Goal: Communication & Community: Answer question/provide support

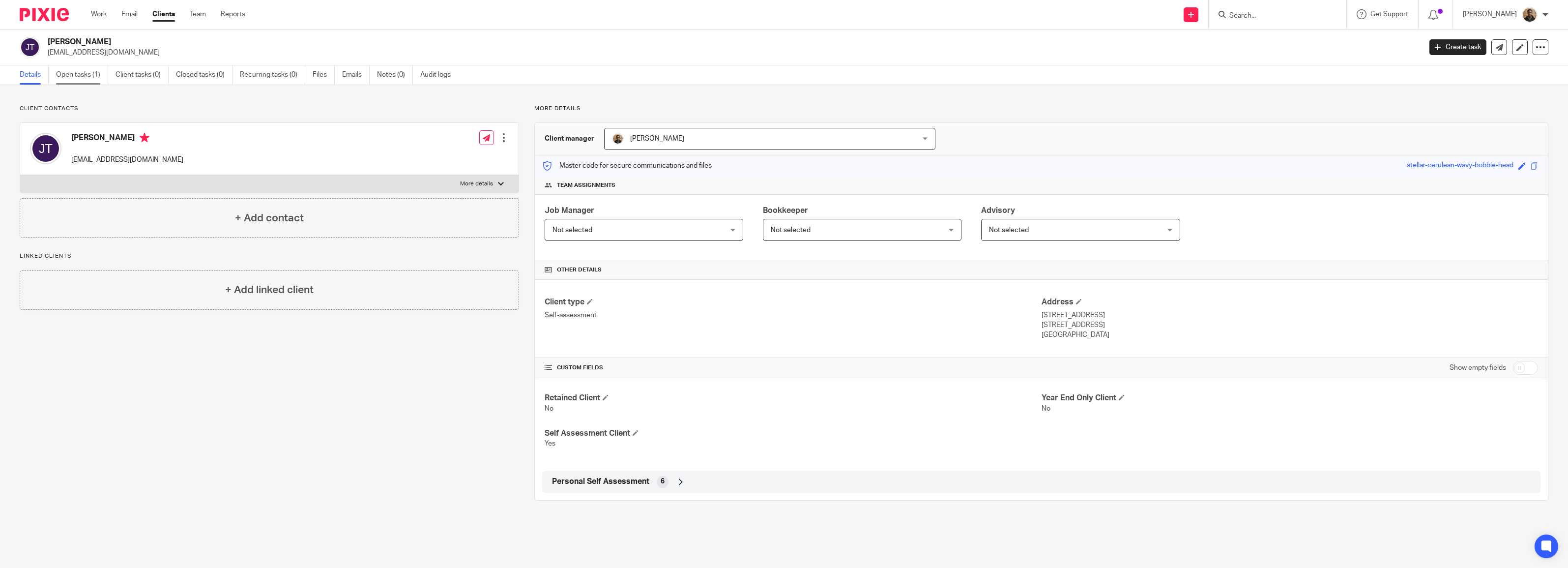
click at [80, 79] on link "Open tasks (1)" at bounding box center [82, 75] width 52 height 19
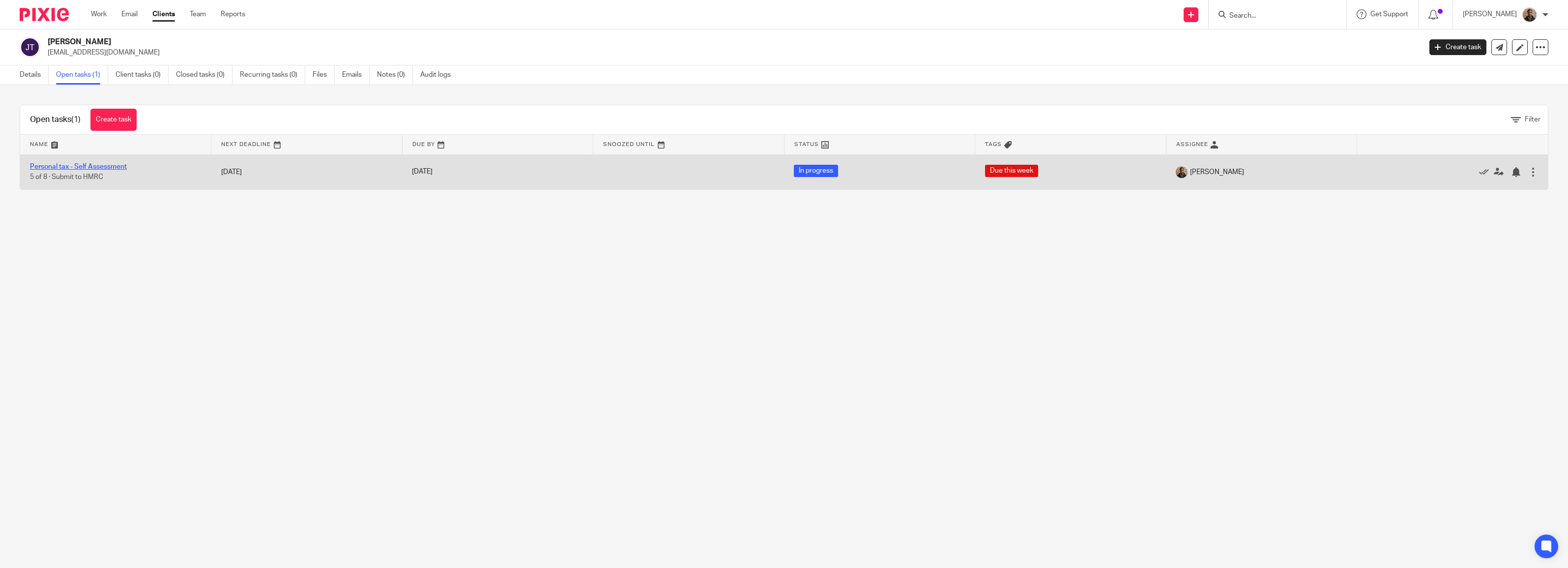
click at [82, 165] on link "Personal tax - Self Assessment" at bounding box center [79, 167] width 97 height 7
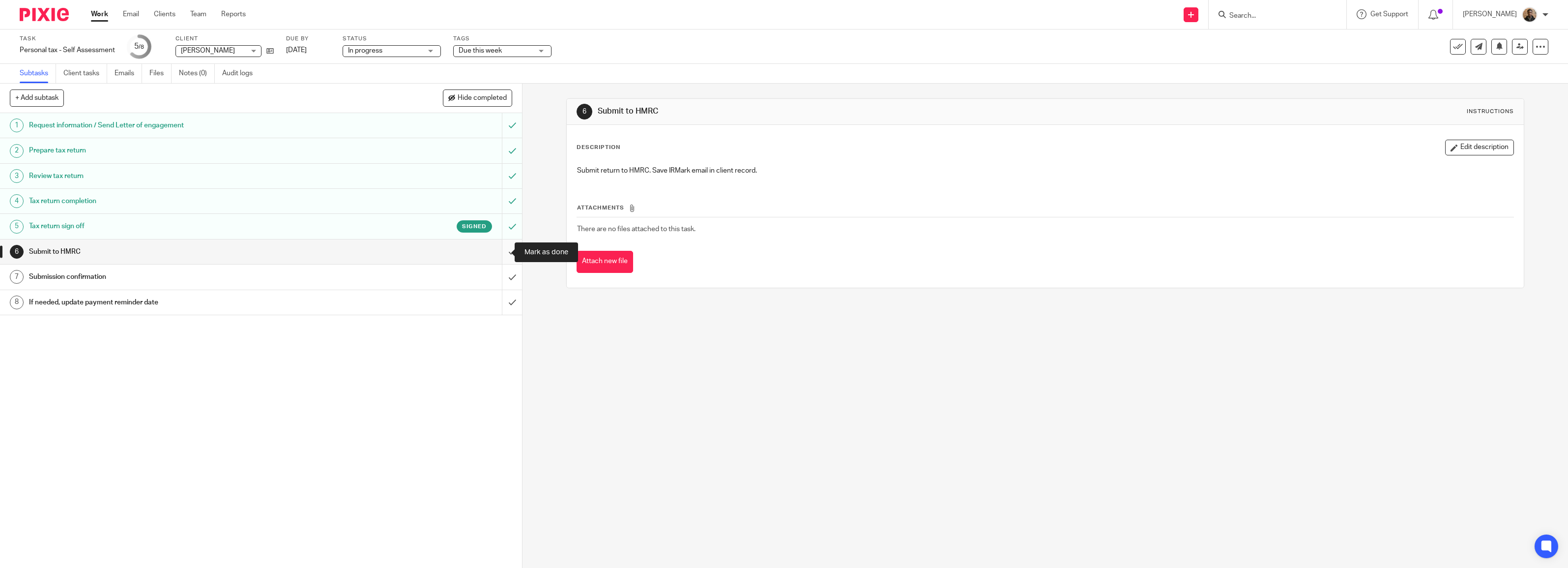
click at [500, 256] on input "submit" at bounding box center [261, 252] width 522 height 25
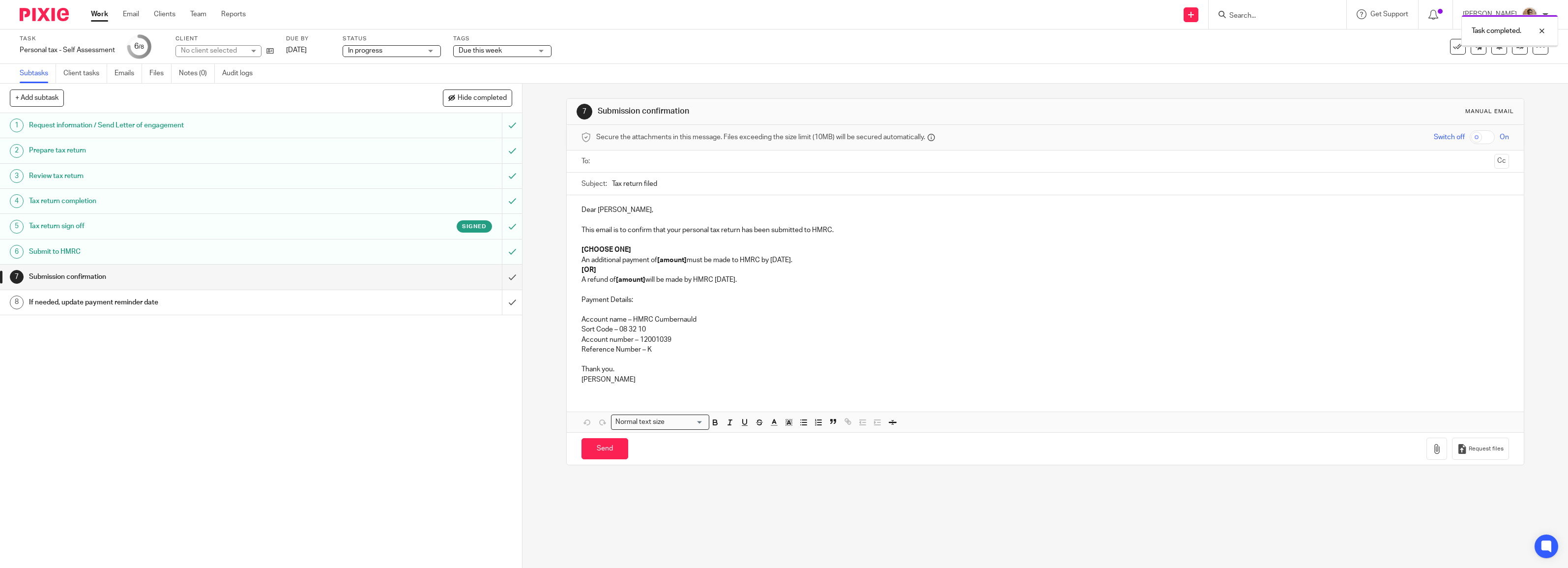
click at [614, 170] on ul at bounding box center [1046, 162] width 897 height 16
click at [608, 169] on ul at bounding box center [1046, 162] width 897 height 16
click at [605, 164] on input "text" at bounding box center [1045, 162] width 891 height 11
click at [595, 211] on p "Dear Joseph," at bounding box center [1045, 212] width 927 height 10
drag, startPoint x: 585, startPoint y: 274, endPoint x: 578, endPoint y: 274, distance: 7.0
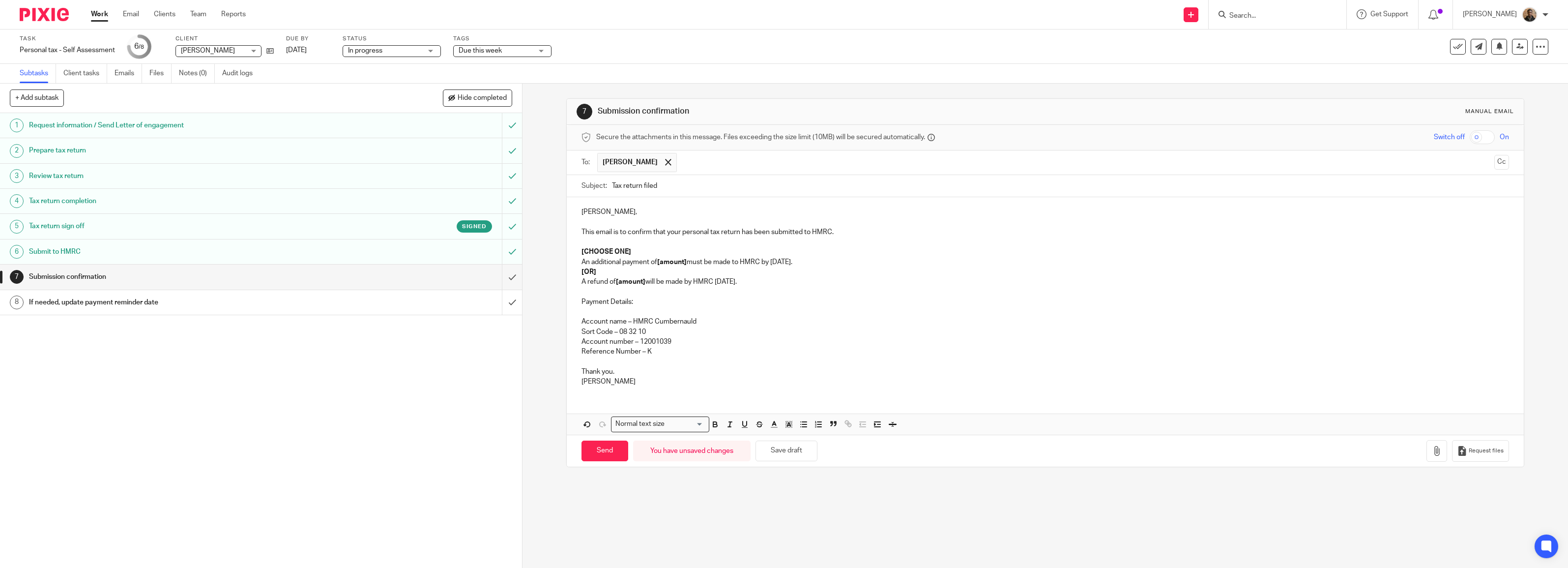
click at [585, 274] on strong "[OR]" at bounding box center [588, 272] width 14 height 7
drag, startPoint x: 578, startPoint y: 274, endPoint x: 676, endPoint y: 291, distance: 99.5
click at [676, 291] on div "H Joseph, This email is to confirm that your personal tax return has been submi…" at bounding box center [1046, 296] width 957 height 197
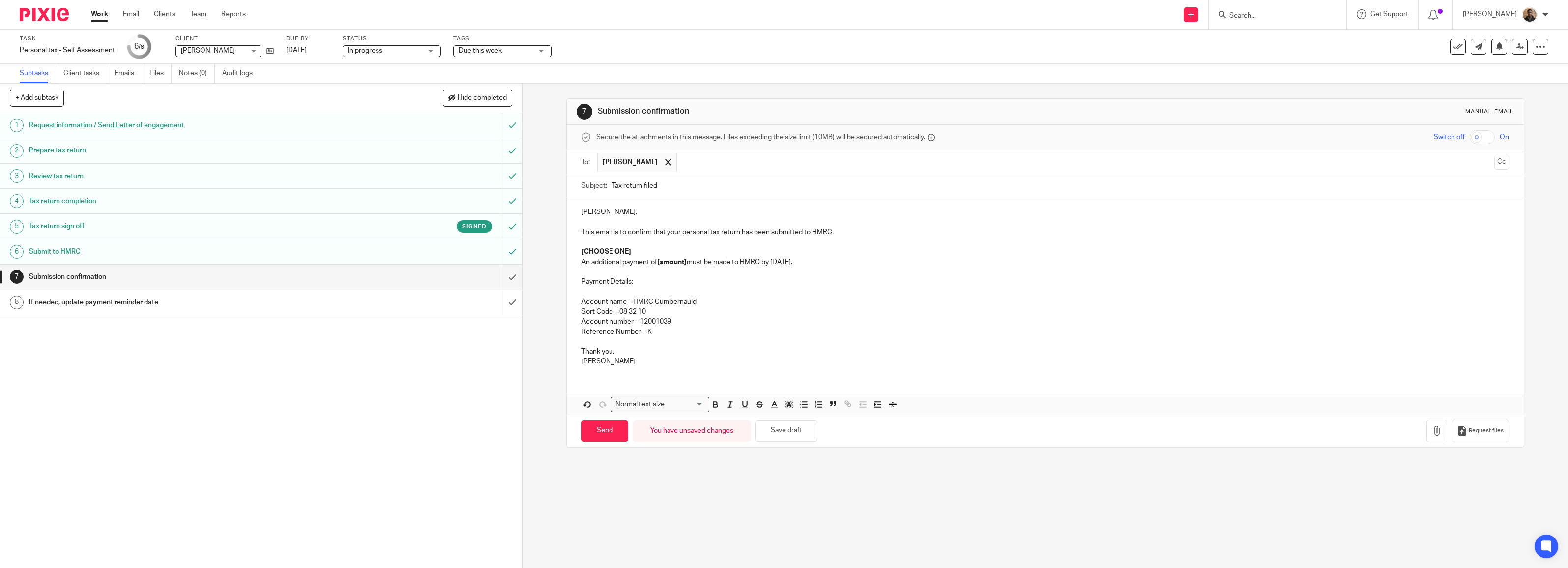
click at [805, 260] on p "An additional payment of [amount] must be made to HMRC by 31 January." at bounding box center [1045, 262] width 927 height 10
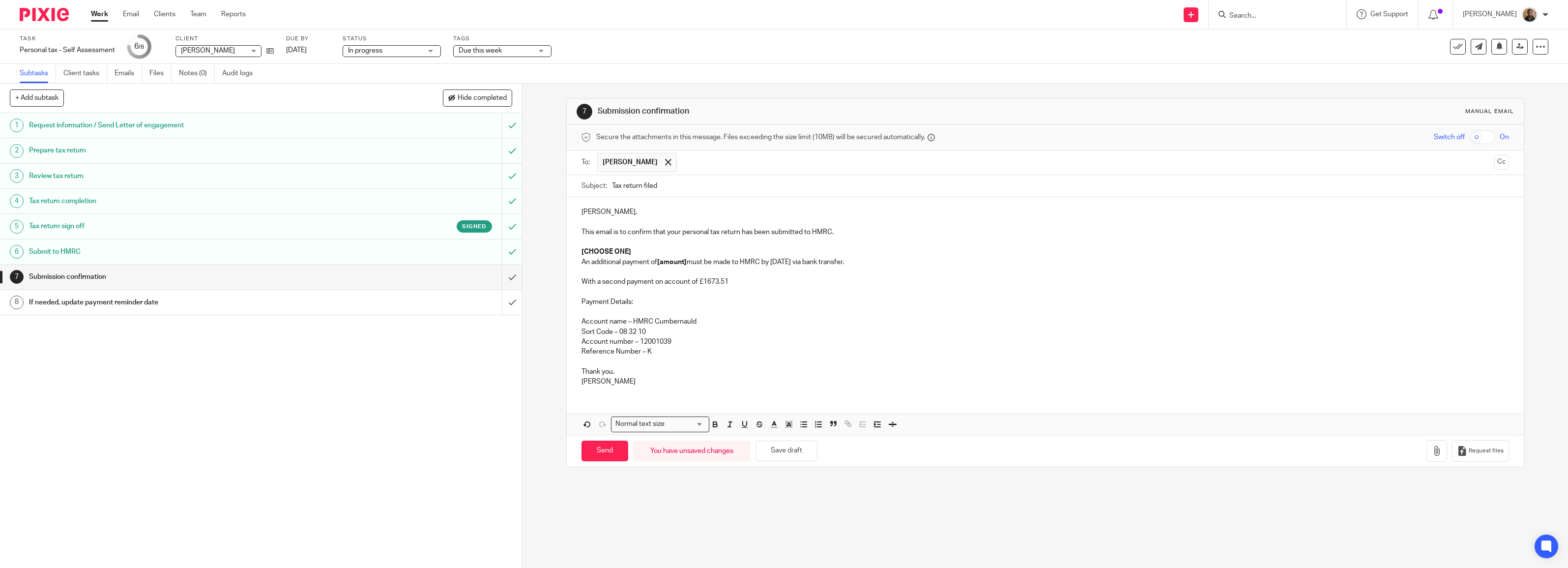
click at [704, 286] on p "With a second payment on account of £1673.51" at bounding box center [1045, 282] width 927 height 10
drag, startPoint x: 698, startPoint y: 281, endPoint x: 738, endPoint y: 292, distance: 41.5
click at [741, 287] on p "With a second payment on account of £1,673.51" at bounding box center [1045, 282] width 927 height 10
drag, startPoint x: 714, startPoint y: 424, endPoint x: 714, endPoint y: 416, distance: 8.0
click at [714, 416] on div "Normal text size Loading... Remove Edit" at bounding box center [1046, 424] width 957 height 21
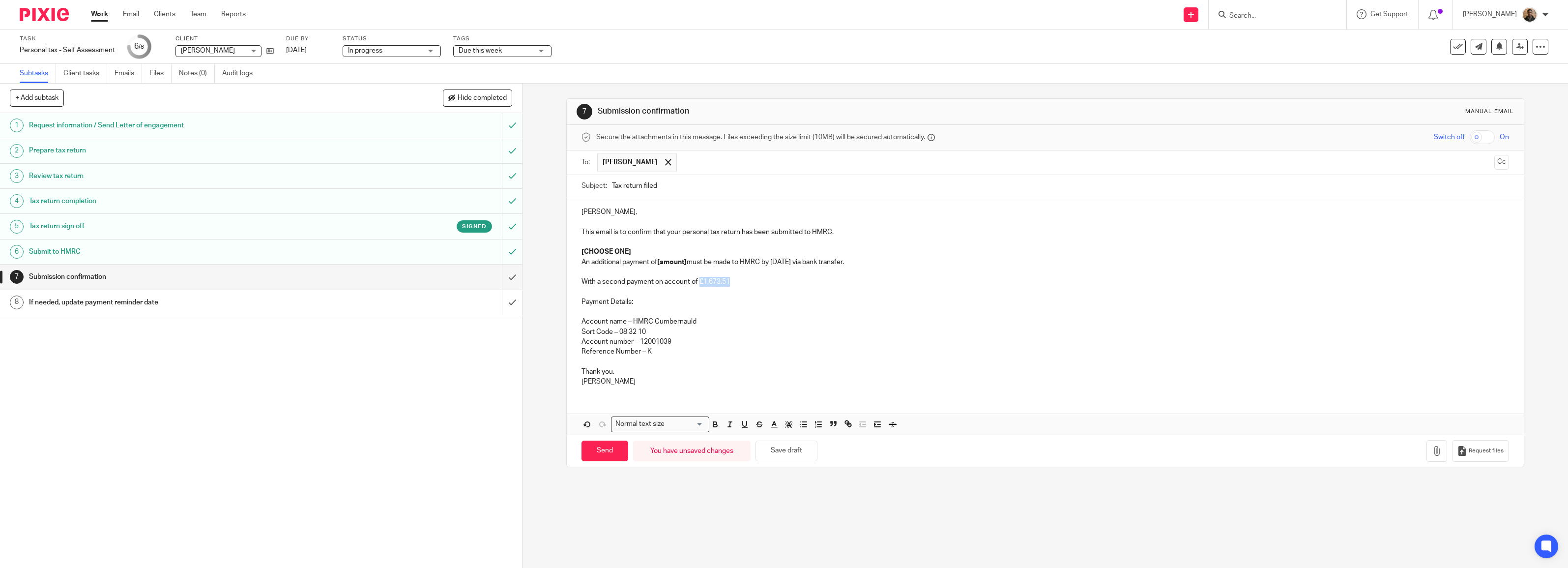
click at [739, 283] on p "With a second payment on account of £1,673.51" at bounding box center [1045, 282] width 927 height 10
drag, startPoint x: 695, startPoint y: 281, endPoint x: 729, endPoint y: 286, distance: 34.4
click at [729, 286] on p "With a second payment on account of £1,673.51 due on 31 July 26." at bounding box center [1045, 282] width 927 height 10
click at [711, 423] on icon "button" at bounding box center [715, 425] width 9 height 9
click at [681, 301] on p "Payment Details:" at bounding box center [1045, 302] width 927 height 10
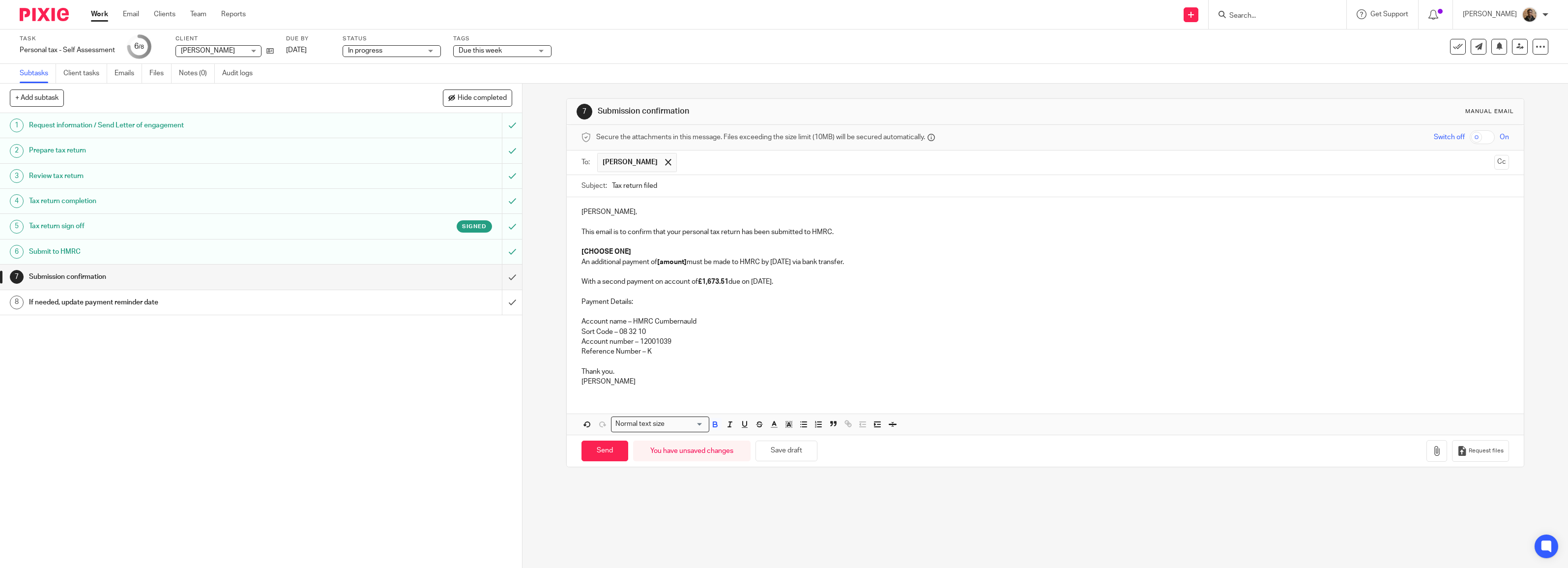
click at [675, 264] on strong "[amount]" at bounding box center [671, 262] width 30 height 7
click at [614, 255] on strong "[CHOOSE ONE]" at bounding box center [606, 252] width 50 height 7
click at [599, 252] on strong "[CHOOSE ONE]" at bounding box center [606, 252] width 50 height 7
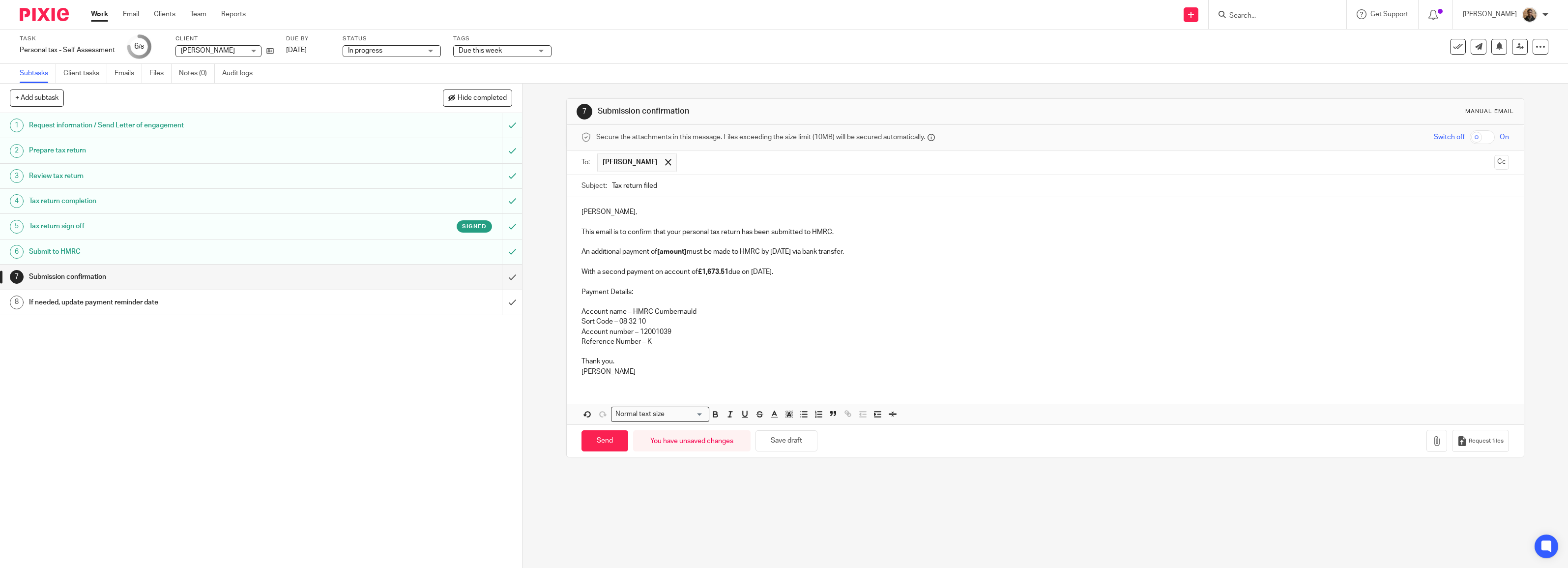
drag, startPoint x: 676, startPoint y: 249, endPoint x: 684, endPoint y: 253, distance: 8.9
click at [676, 248] on p "An additional payment of [amount] must be made to HMRC by 31 January 26 via ban…" at bounding box center [1045, 252] width 927 height 10
click at [1053, 143] on div "Secure the attachments in this message. Files exceeding the size limit (10MB) w…" at bounding box center [1046, 138] width 957 height 26
click at [1055, 142] on div "Secure the attachments in this message. Files exceeding the size limit (10MB) w…" at bounding box center [1046, 138] width 957 height 26
drag, startPoint x: 577, startPoint y: 360, endPoint x: 621, endPoint y: 387, distance: 51.6
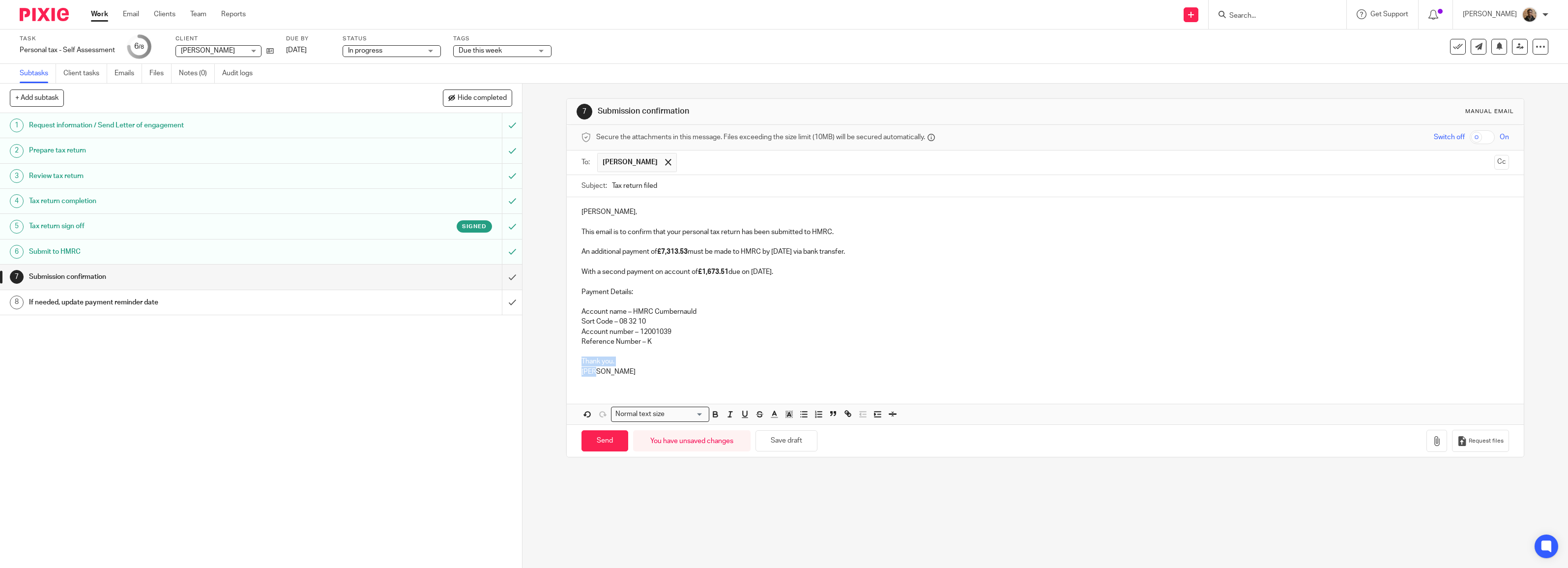
click at [621, 387] on div "H Joseph, This email is to confirm that your personal tax return has been submi…" at bounding box center [1046, 311] width 957 height 227
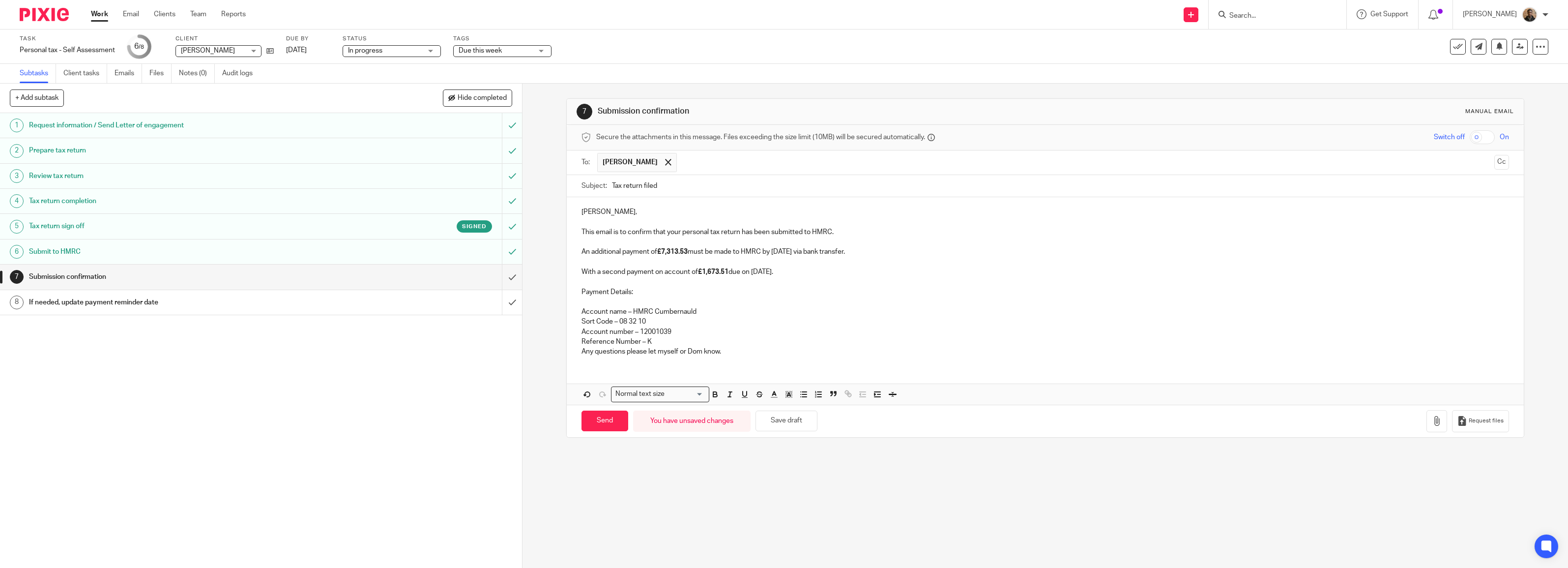
click at [571, 353] on div "H Joseph, This email is to confirm that your personal tax return has been submi…" at bounding box center [1046, 281] width 957 height 167
click at [638, 342] on p "Reference Number – K" at bounding box center [1045, 342] width 927 height 10
click at [643, 341] on p "Reference Number – K" at bounding box center [1045, 342] width 927 height 10
drag, startPoint x: 578, startPoint y: 230, endPoint x: 785, endPoint y: 277, distance: 212.3
click at [785, 277] on div "H Joseph, This email is to confirm that your personal tax return has been submi…" at bounding box center [1046, 286] width 957 height 177
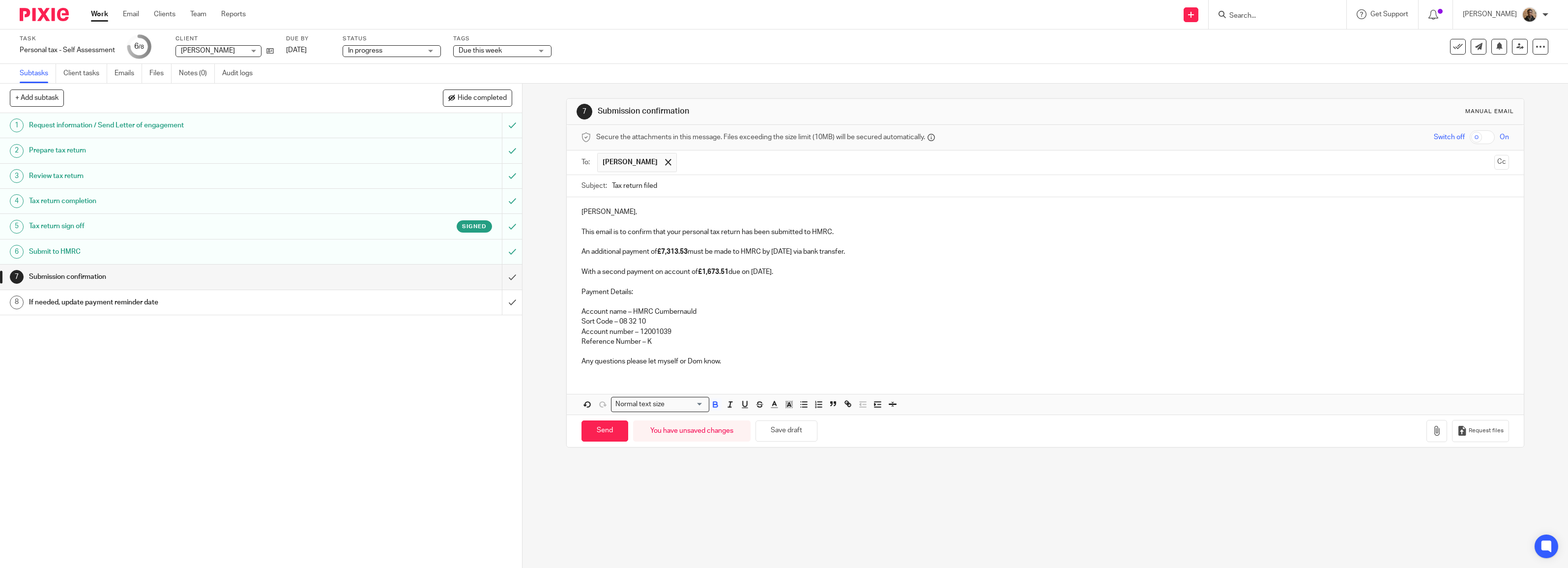
copy div "This email is to confirm that your personal tax return has been submitted to HM…"
click at [138, 9] on link "Email" at bounding box center [131, 14] width 16 height 10
click at [107, 14] on link "Work" at bounding box center [99, 14] width 17 height 10
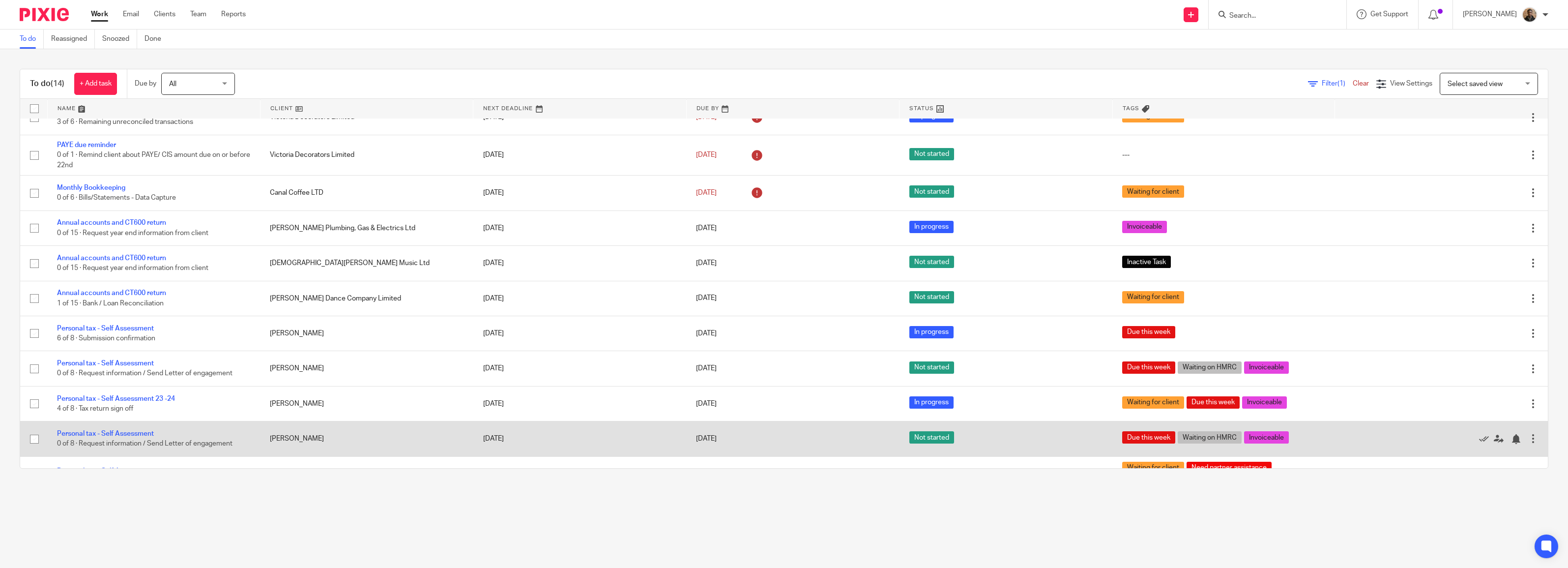
scroll to position [157, 0]
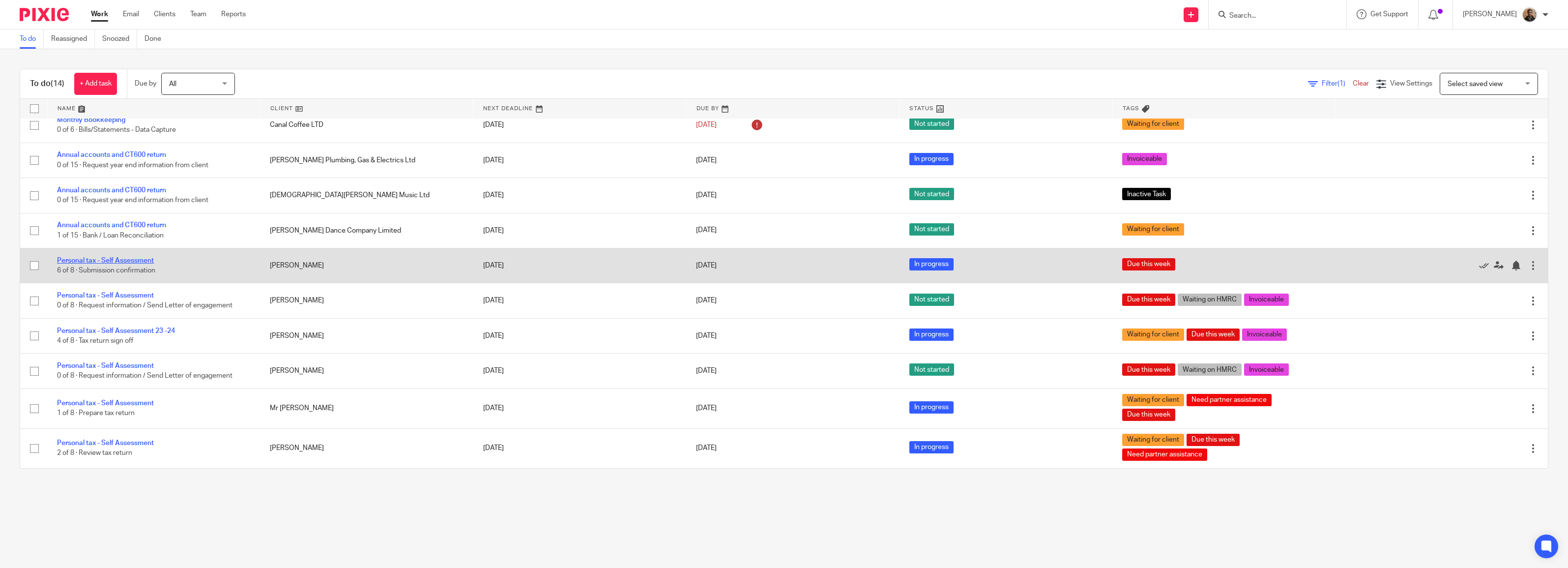
click at [134, 257] on link "Personal tax - Self Assessment" at bounding box center [106, 260] width 97 height 7
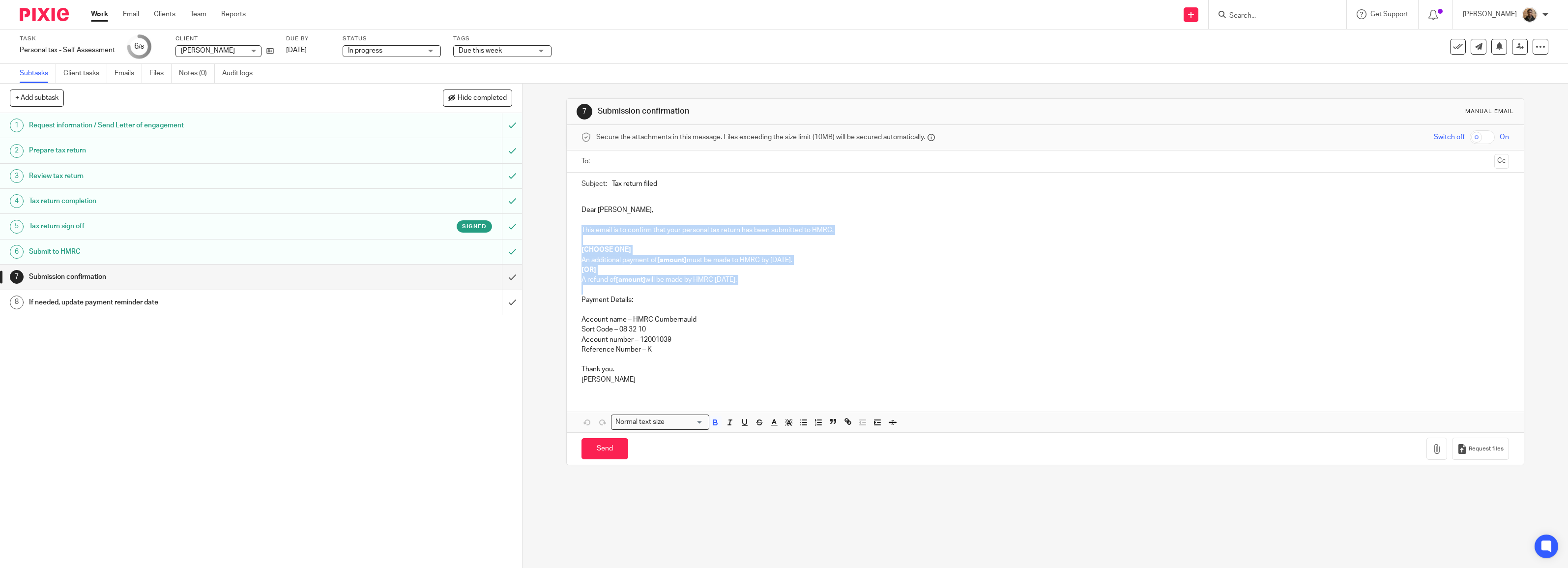
drag, startPoint x: 577, startPoint y: 230, endPoint x: 765, endPoint y: 287, distance: 196.5
click at [765, 287] on div "Dear Joseph, This email is to confirm that your personal tax return has been su…" at bounding box center [1046, 293] width 957 height 197
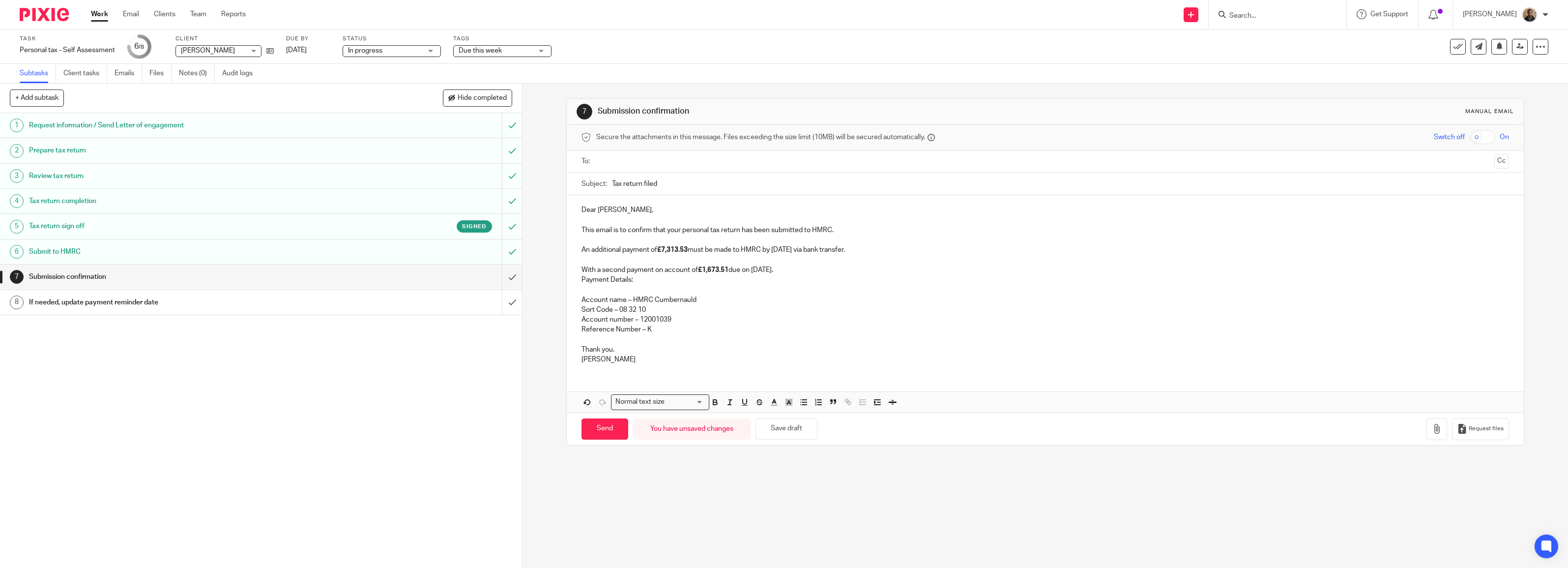
drag, startPoint x: 593, startPoint y: 211, endPoint x: 601, endPoint y: 220, distance: 12.0
click at [593, 211] on p "Dear Joseph," at bounding box center [1045, 210] width 927 height 10
drag, startPoint x: 573, startPoint y: 344, endPoint x: 600, endPoint y: 381, distance: 45.8
click at [600, 381] on div "Hi Joseph, This email is to confirm that your personal tax return has been subm…" at bounding box center [1046, 304] width 957 height 218
click at [641, 330] on p "Reference Number – K" at bounding box center [1045, 330] width 927 height 10
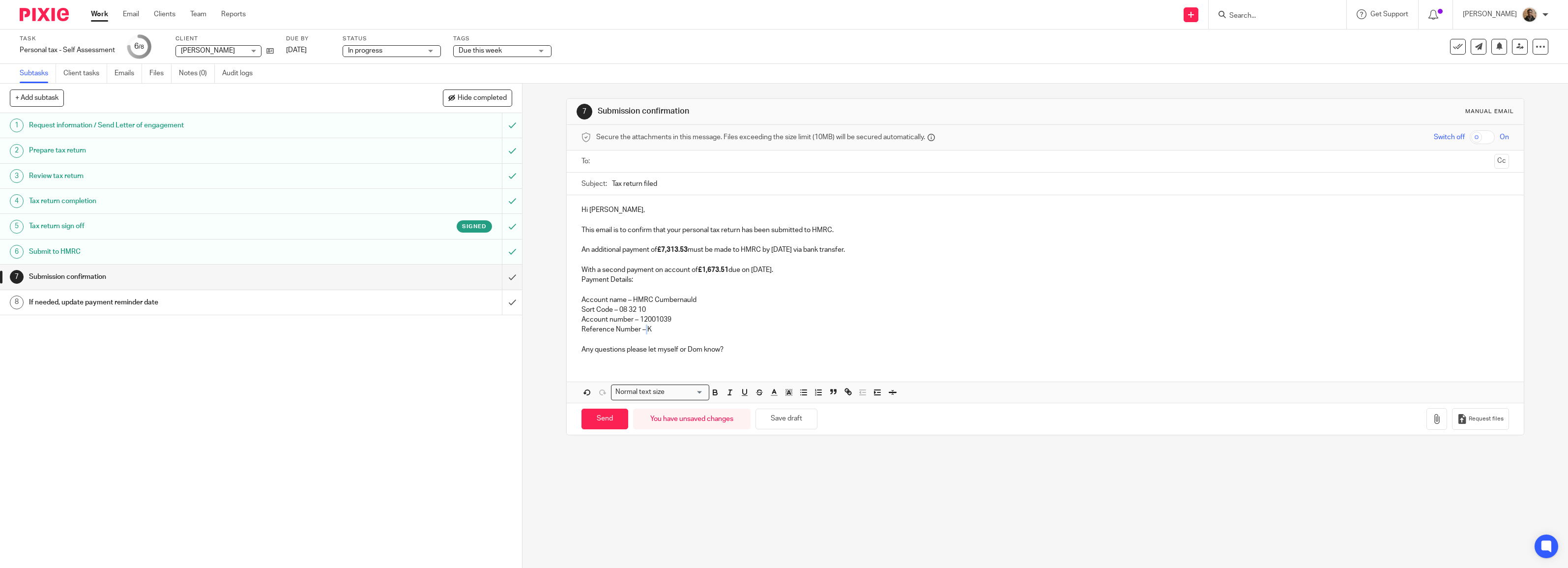
click at [641, 330] on p "Reference Number – K" at bounding box center [1045, 330] width 927 height 10
click at [544, 369] on div "7 Submission confirmation Manual email Secure the attachments in this message. …" at bounding box center [1045, 326] width 1046 height 484
click at [765, 419] on button "Save draft" at bounding box center [787, 420] width 62 height 21
click at [805, 423] on button "Save draft" at bounding box center [787, 420] width 62 height 21
click at [785, 89] on div "7 Submission confirmation Manual email Secure the attachments in this message. …" at bounding box center [1046, 267] width 958 height 367
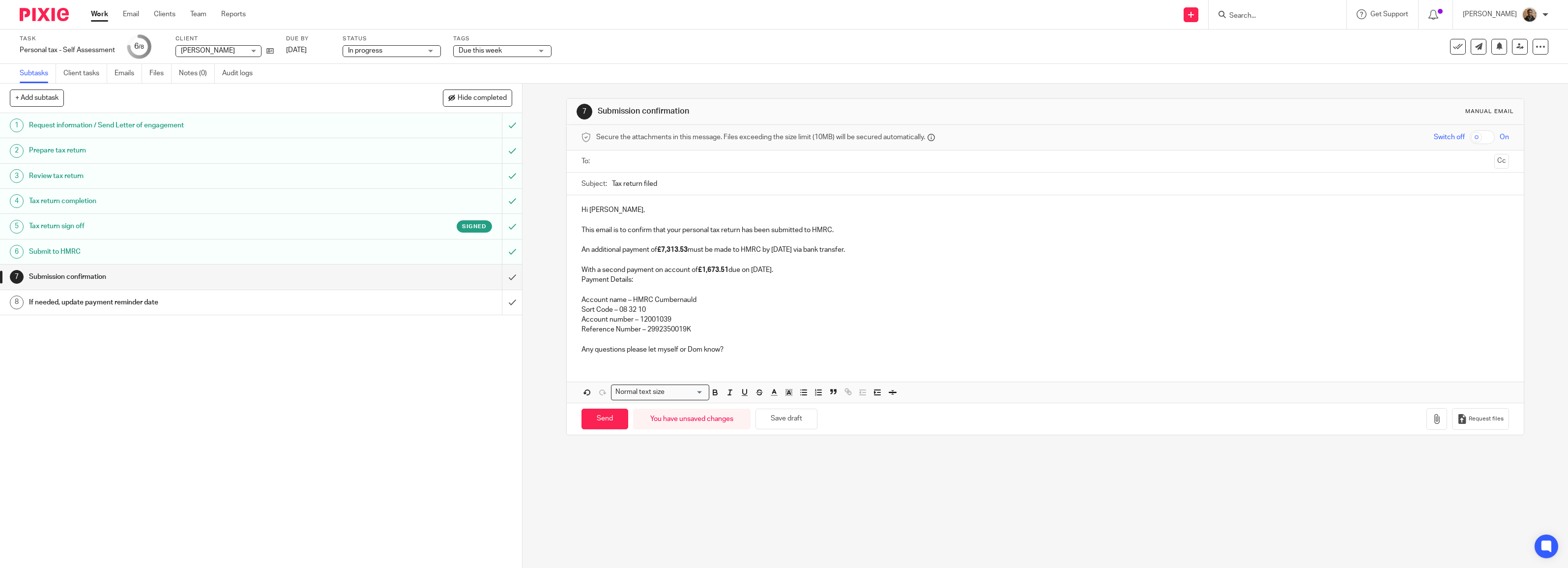
click at [780, 91] on div "7 Submission confirmation Manual email Secure the attachments in this message. …" at bounding box center [1046, 267] width 958 height 367
click at [619, 161] on input "text" at bounding box center [1045, 162] width 891 height 11
click at [1432, 426] on icon "button" at bounding box center [1437, 421] width 10 height 10
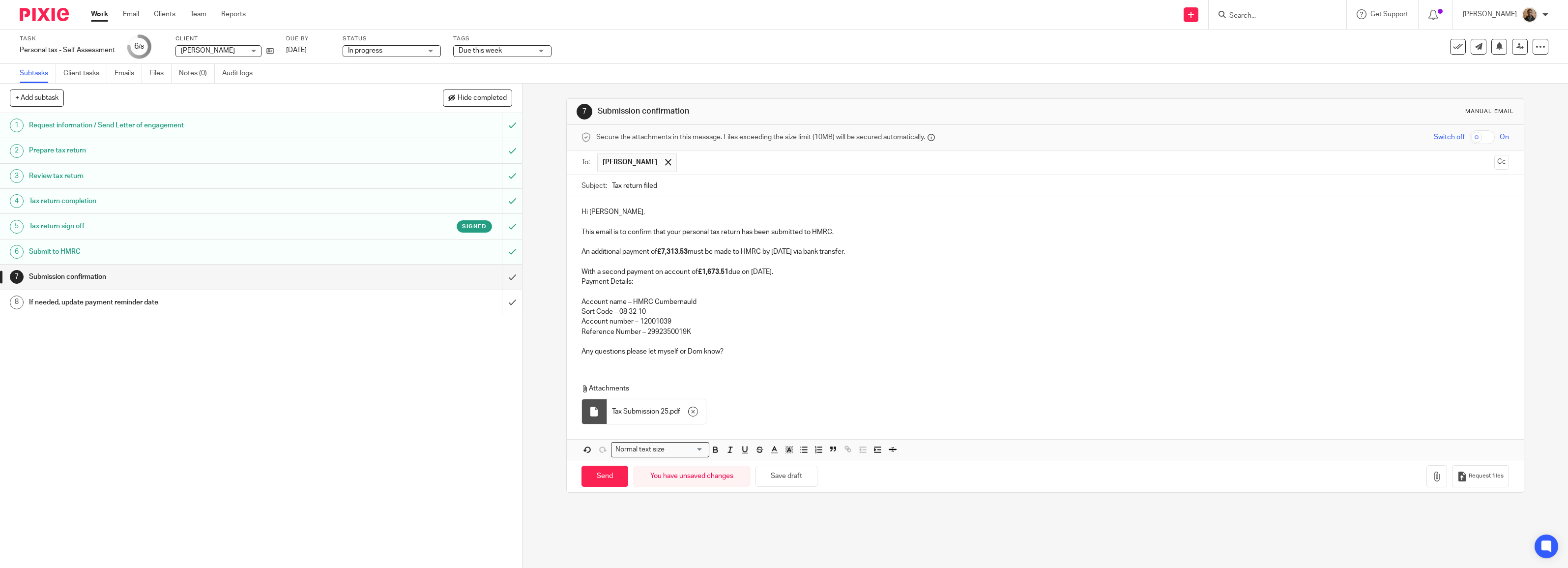
click at [724, 350] on p "Any questions please let myself or Dom know?" at bounding box center [1045, 352] width 927 height 10
click at [530, 340] on div "7 Submission confirmation Manual email Secure the attachments in this message. …" at bounding box center [1045, 326] width 1046 height 484
click at [509, 362] on div "1 Request information / Send Letter of engagement 2 Prepare tax return 3 Review…" at bounding box center [261, 340] width 522 height 455
click at [526, 316] on div "7 Submission confirmation Manual email Secure the attachments in this message. …" at bounding box center [1045, 326] width 1046 height 484
click at [582, 282] on p "Payment Details:" at bounding box center [1045, 282] width 927 height 10
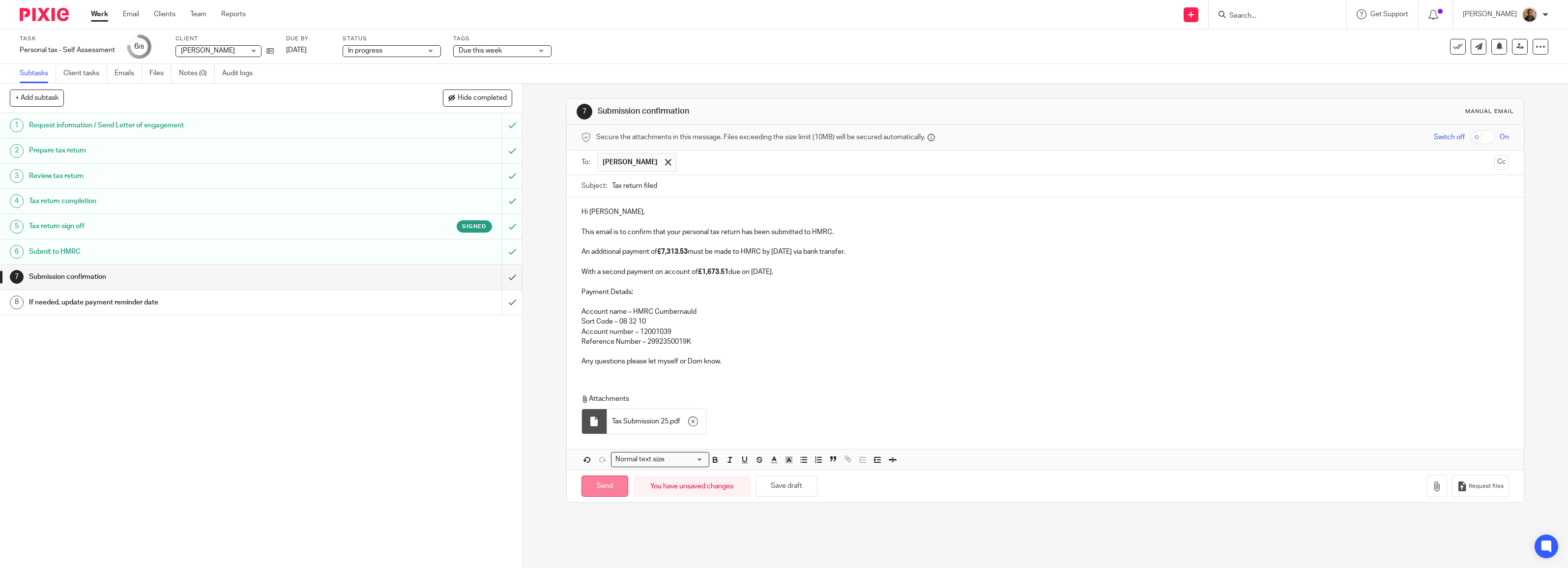
click at [597, 493] on input "Send" at bounding box center [605, 486] width 47 height 21
type input "Sent"
click at [506, 303] on input "submit" at bounding box center [261, 302] width 522 height 25
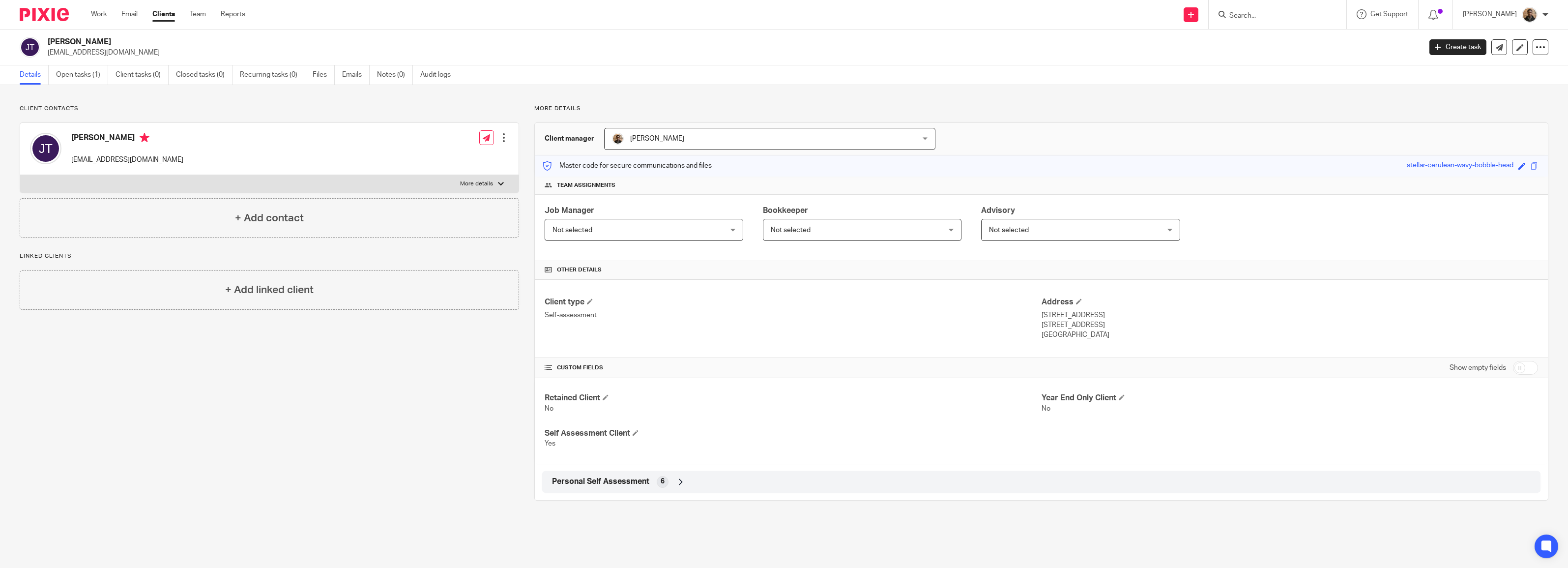
click at [639, 484] on span "Personal Self Assessment" at bounding box center [600, 482] width 97 height 10
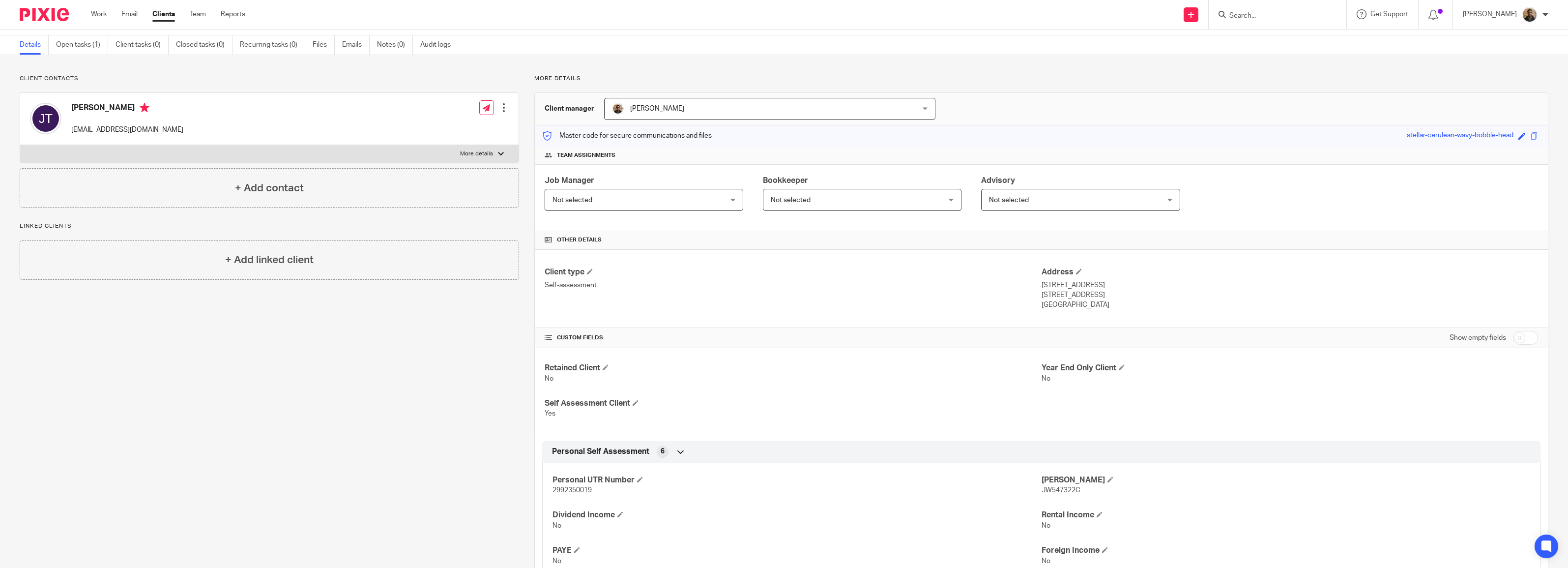
scroll to position [70, 0]
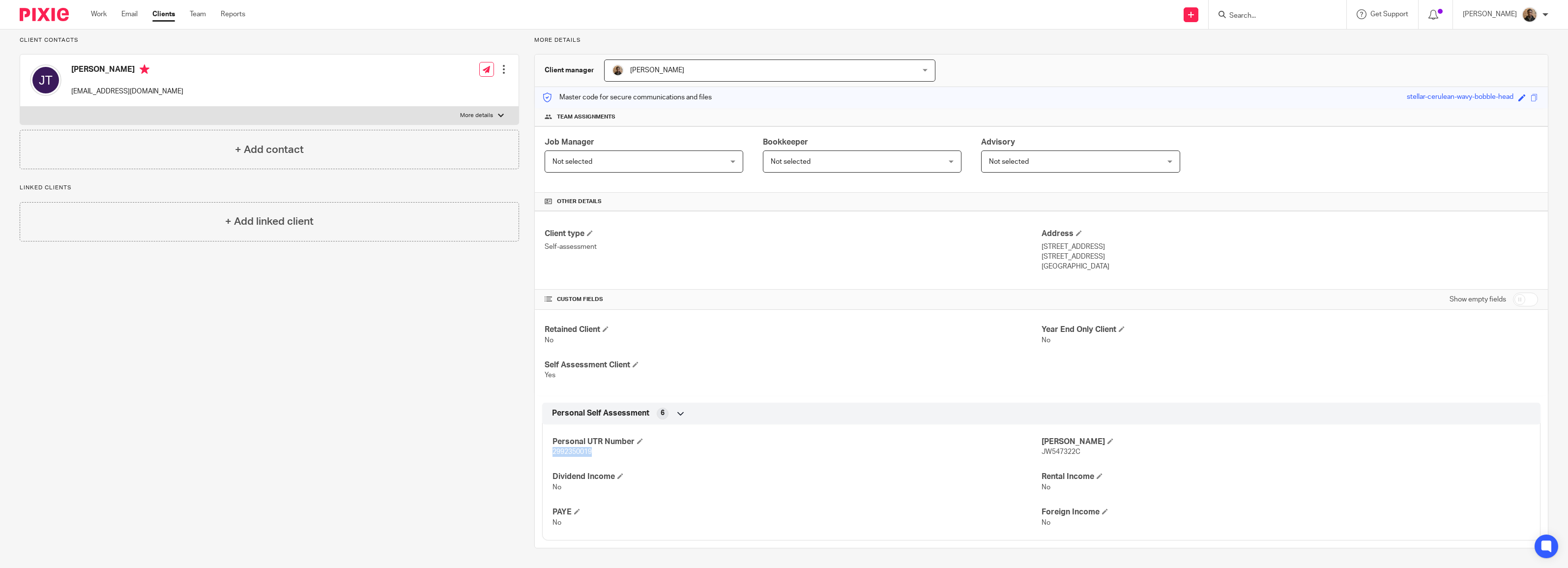
drag, startPoint x: 549, startPoint y: 454, endPoint x: 602, endPoint y: 463, distance: 53.8
click at [602, 463] on div "Personal UTR Number 2992350019 NINO JW547322C Dividend Income No Rental Income …" at bounding box center [1041, 479] width 998 height 123
drag, startPoint x: 602, startPoint y: 463, endPoint x: 584, endPoint y: 452, distance: 21.1
copy span "2992350019"
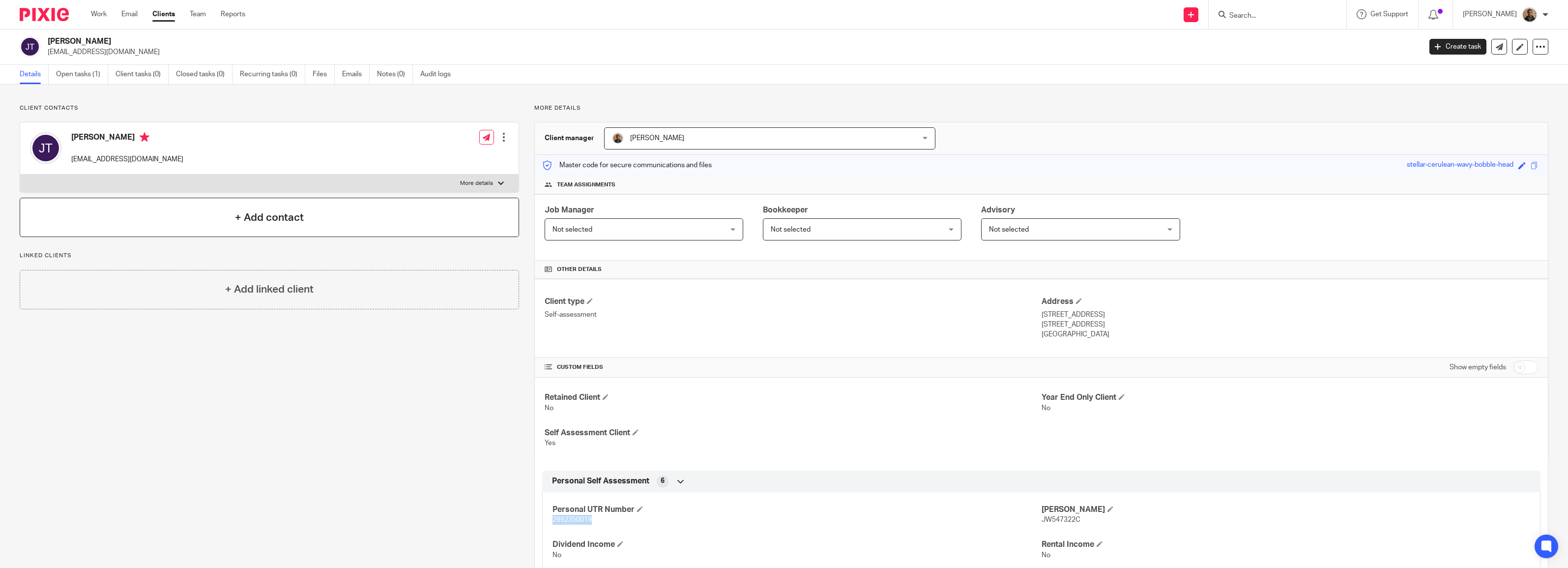
scroll to position [0, 0]
drag, startPoint x: 71, startPoint y: 158, endPoint x: 165, endPoint y: 167, distance: 94.4
click at [165, 167] on div "Joseph Turner josephpturner8@gmail.com Edit contact Create client from contact …" at bounding box center [269, 148] width 499 height 52
drag, startPoint x: 165, startPoint y: 167, endPoint x: 138, endPoint y: 161, distance: 27.7
copy p "josephpturner8@gmail.com"
